Goal: Check status

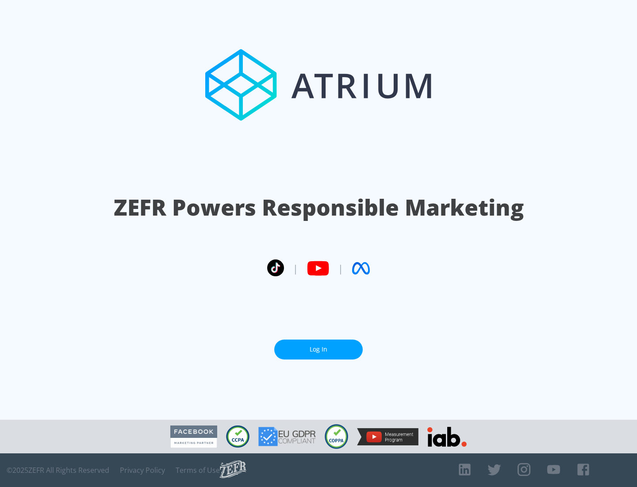
click at [319, 349] on link "Log In" at bounding box center [318, 349] width 89 height 20
